Goal: Task Accomplishment & Management: Manage account settings

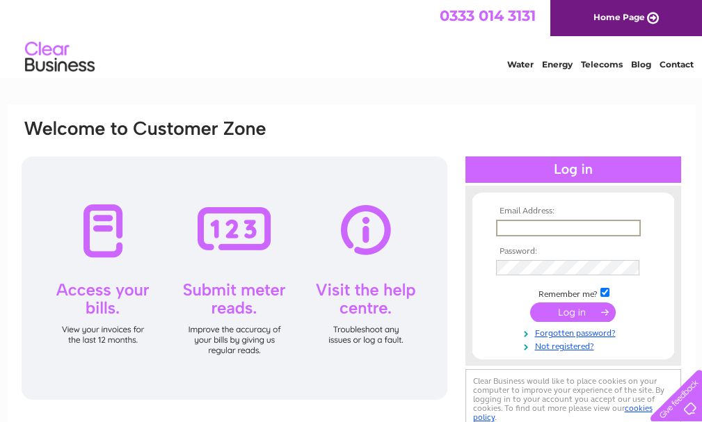
click at [559, 224] on input "text" at bounding box center [568, 228] width 145 height 17
type input "[PERSON_NAME][EMAIL_ADDRESS][DOMAIN_NAME]"
click at [540, 320] on input "submit" at bounding box center [573, 312] width 86 height 19
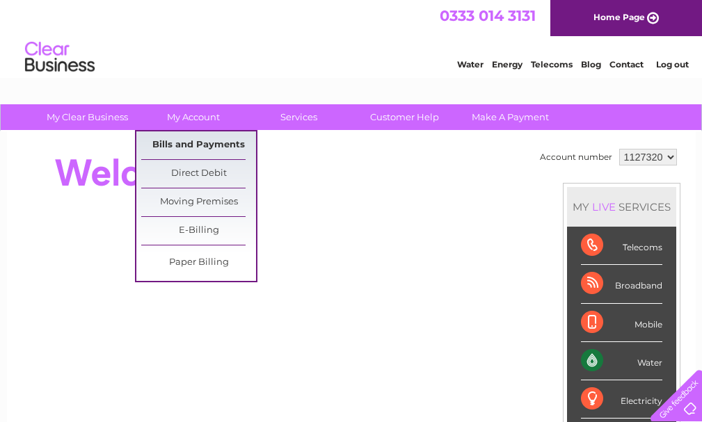
click at [209, 143] on link "Bills and Payments" at bounding box center [198, 145] width 115 height 28
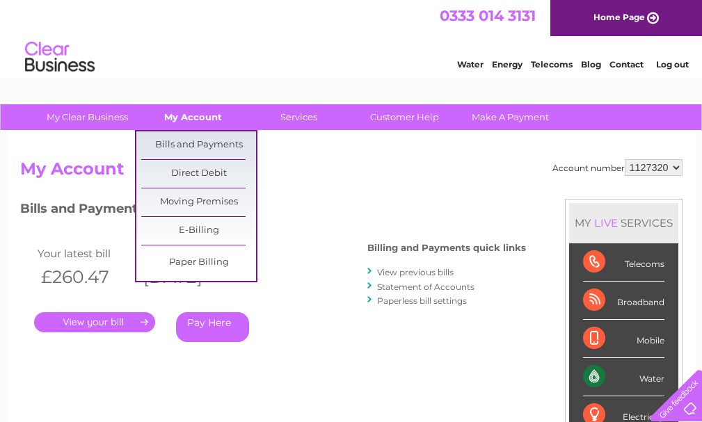
click at [196, 111] on link "My Account" at bounding box center [193, 117] width 115 height 26
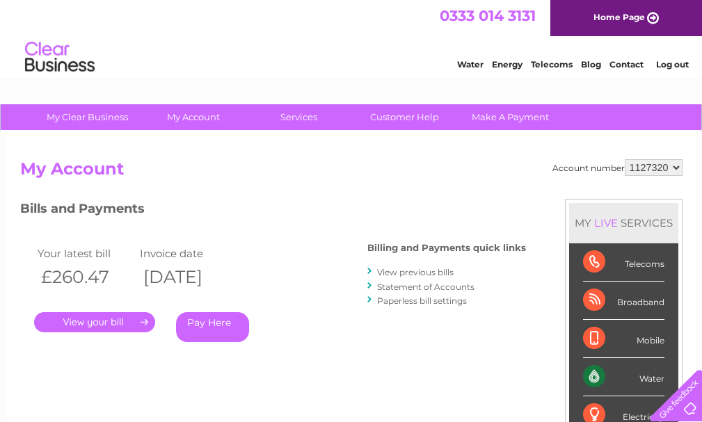
click at [112, 113] on link "My Clear Business" at bounding box center [87, 117] width 115 height 26
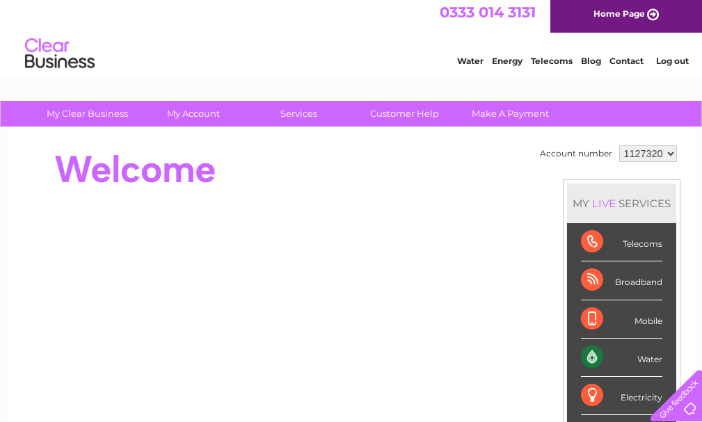
scroll to position [5, 0]
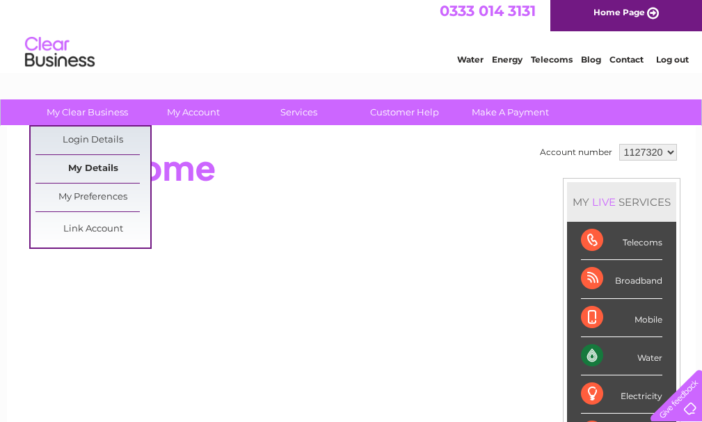
click at [75, 165] on link "My Details" at bounding box center [92, 169] width 115 height 28
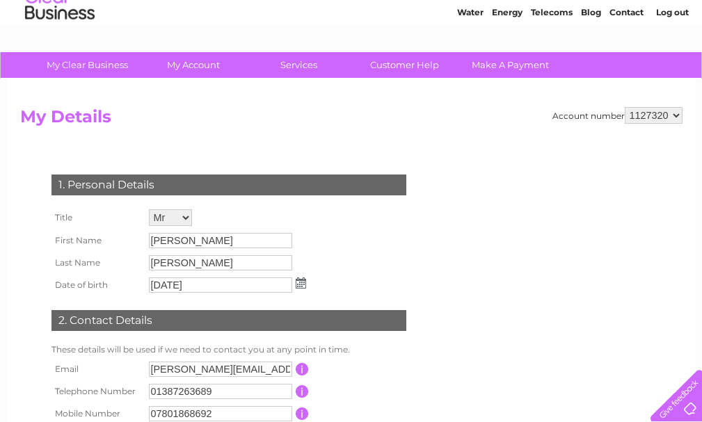
scroll to position [40, 0]
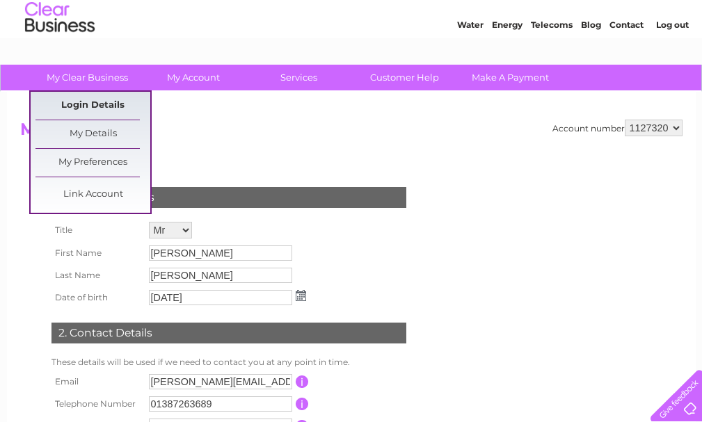
click at [93, 102] on link "Login Details" at bounding box center [92, 106] width 115 height 28
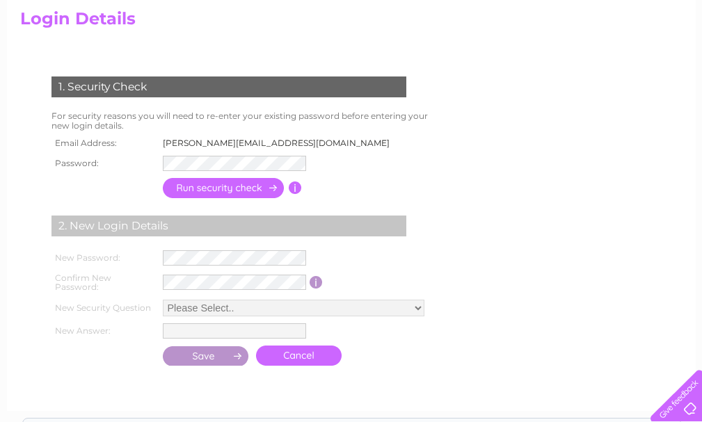
scroll to position [163, 0]
